Goal: Task Accomplishment & Management: Manage account settings

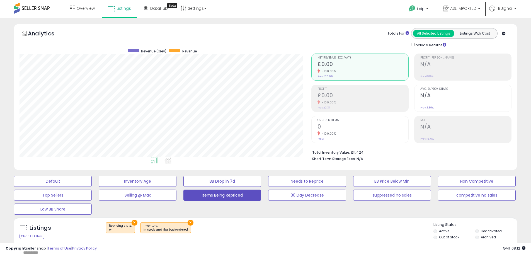
select select "**"
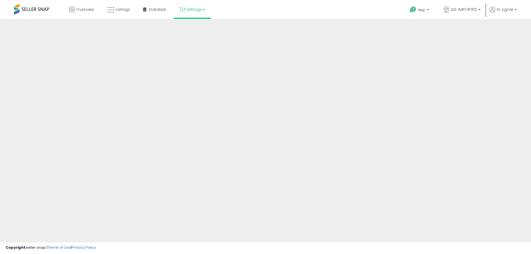
scroll to position [15, 0]
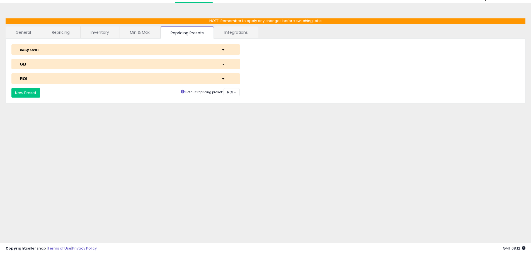
click at [148, 32] on link "Min & Max" at bounding box center [140, 32] width 40 height 12
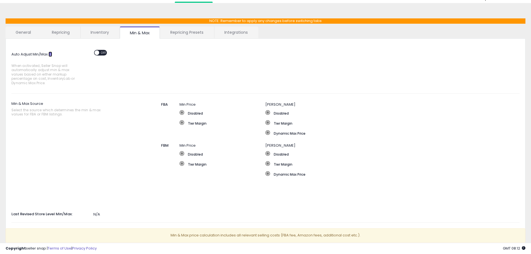
click at [49, 53] on icon at bounding box center [50, 54] width 4 height 4
